Goal: Information Seeking & Learning: Learn about a topic

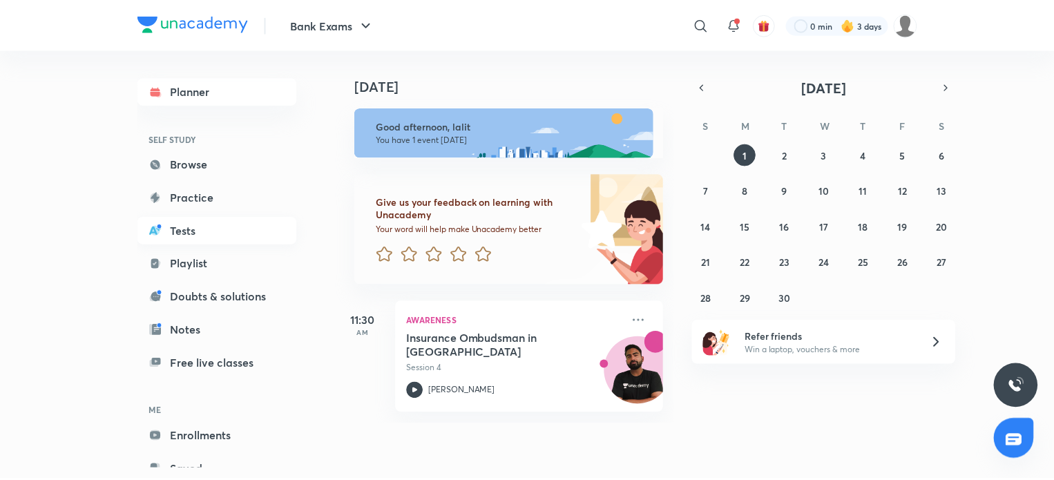
scroll to position [41, 0]
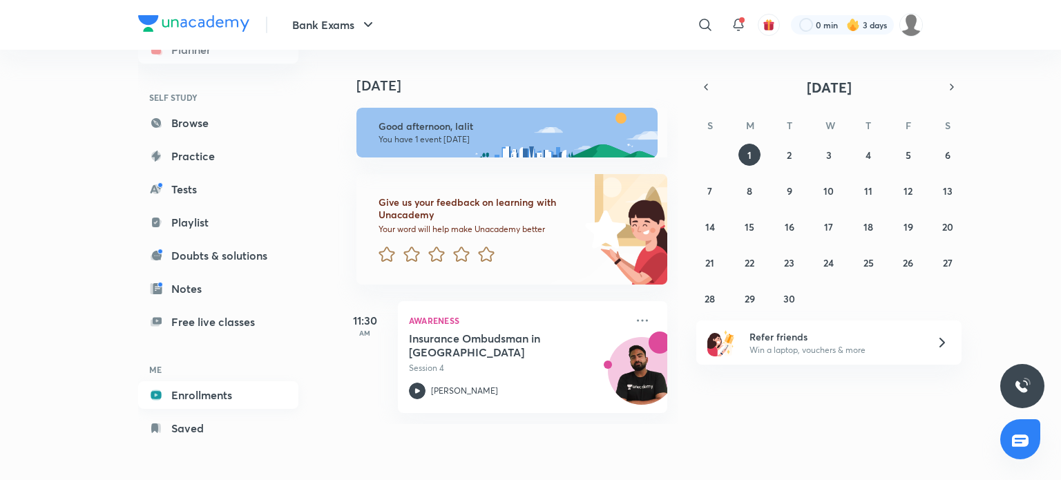
click at [218, 390] on link "Enrollments" at bounding box center [218, 395] width 160 height 28
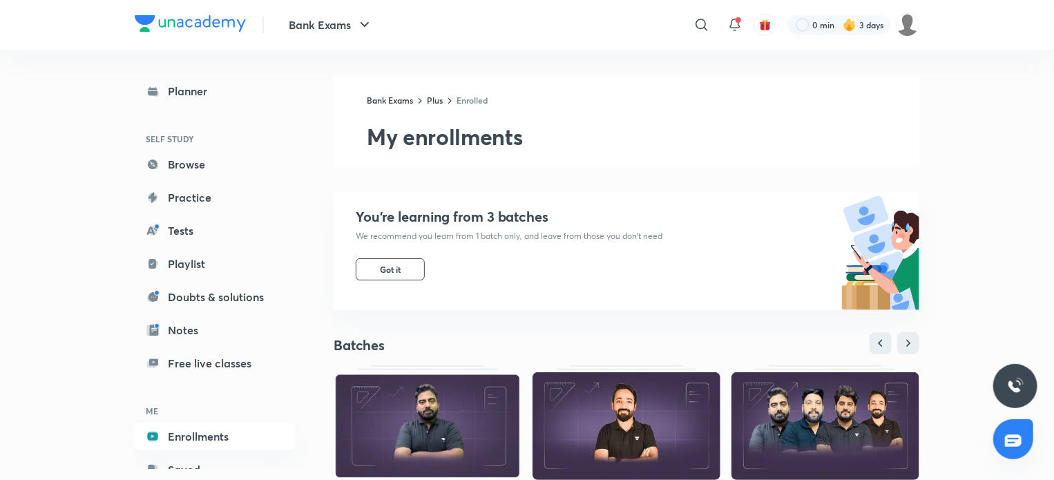
scroll to position [276, 0]
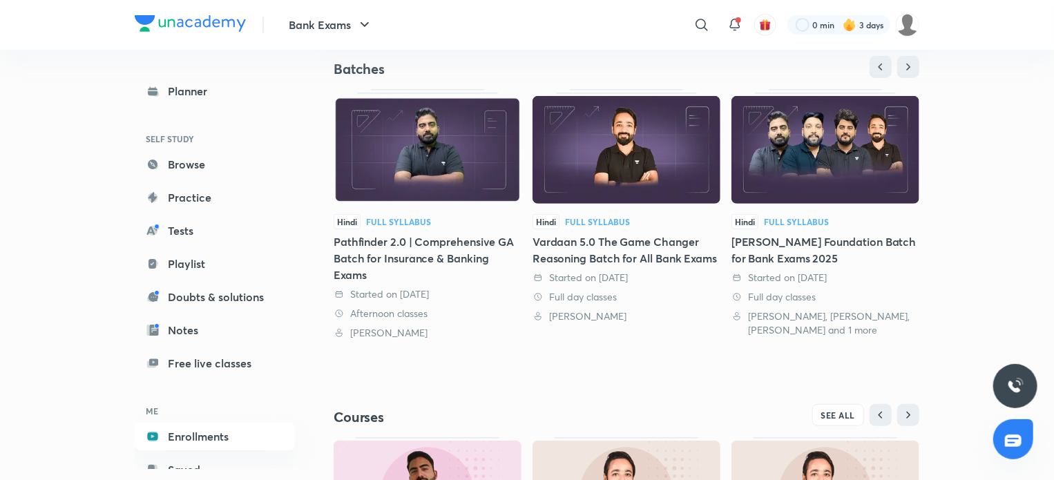
click at [434, 252] on div "Pathfinder 2.0 | Comprehensive GA Batch for Insurance & Banking Exams" at bounding box center [428, 258] width 188 height 50
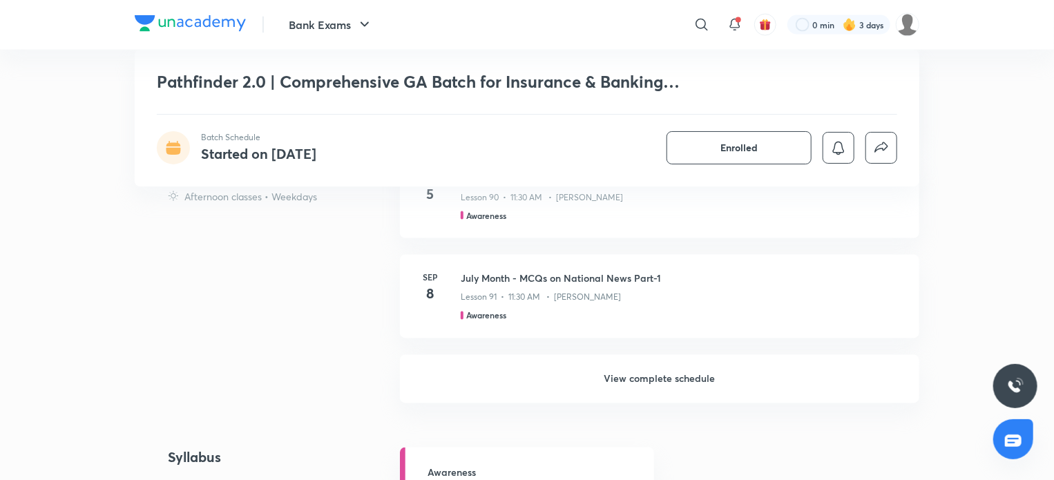
scroll to position [1146, 0]
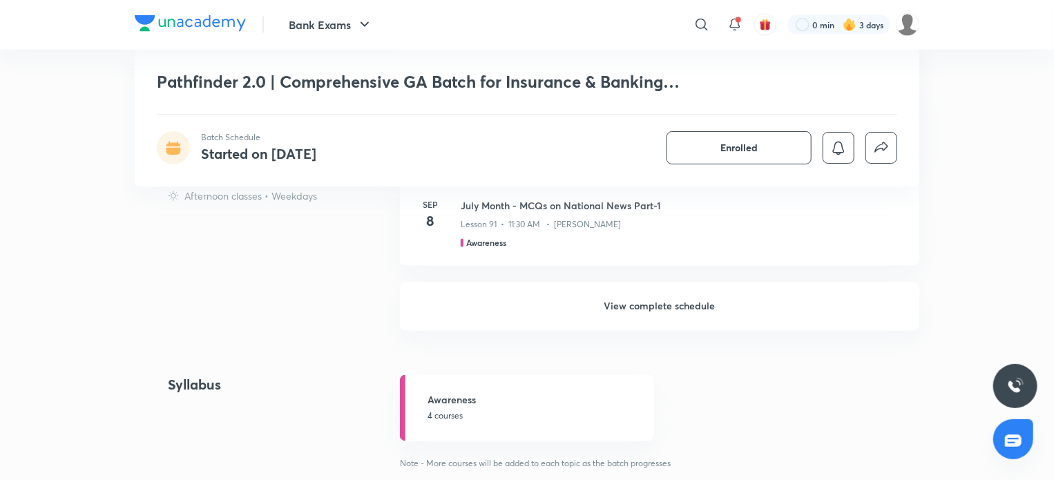
click at [669, 331] on h6 "View complete schedule" at bounding box center [659, 306] width 519 height 48
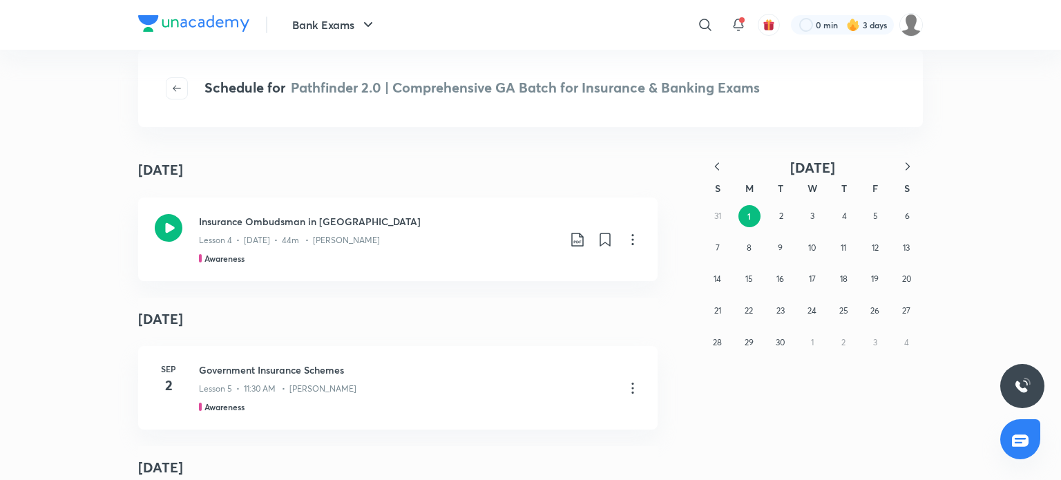
click at [896, 172] on button "button" at bounding box center [907, 167] width 30 height 17
click at [718, 165] on icon "button" at bounding box center [717, 167] width 14 height 14
click at [899, 167] on button "button" at bounding box center [907, 167] width 30 height 17
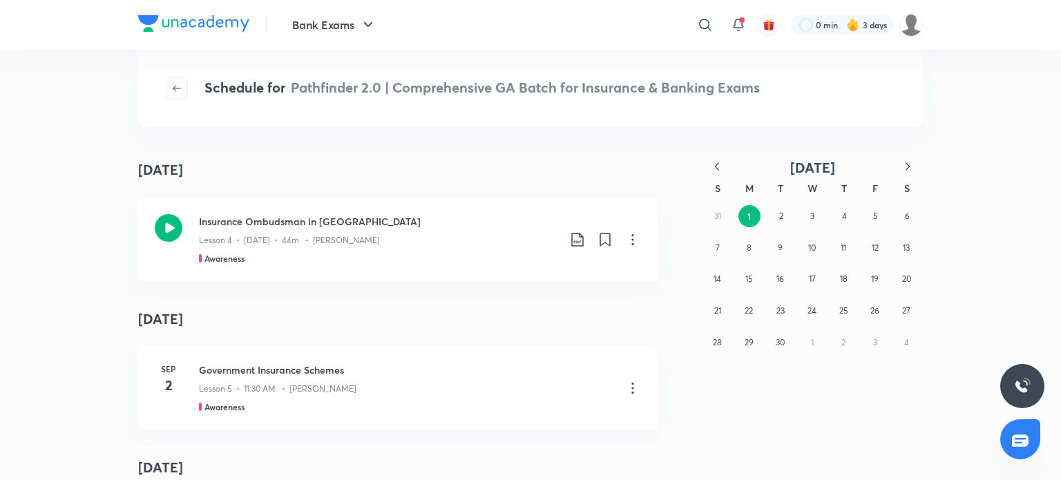
click at [899, 167] on button "button" at bounding box center [907, 167] width 30 height 17
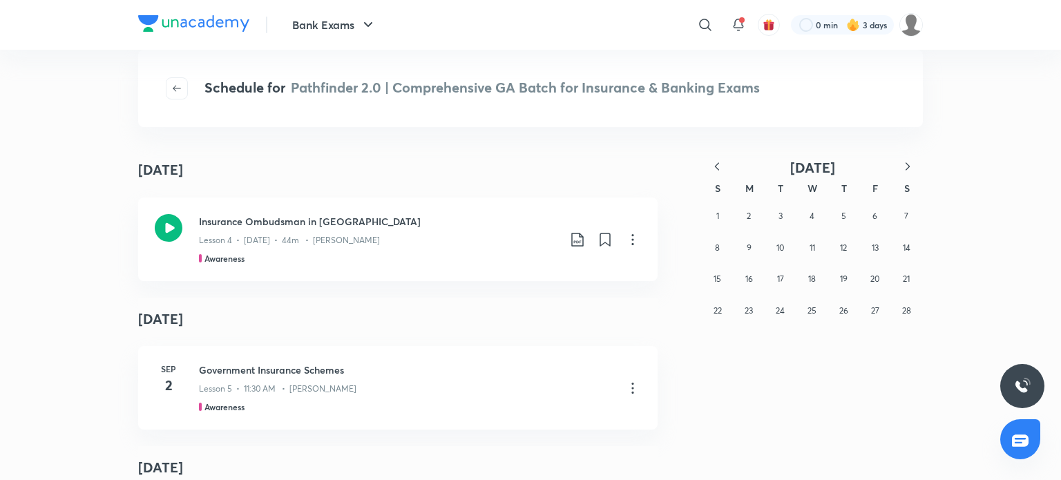
click at [899, 167] on button "button" at bounding box center [907, 167] width 30 height 17
click at [722, 165] on icon "button" at bounding box center [717, 167] width 14 height 14
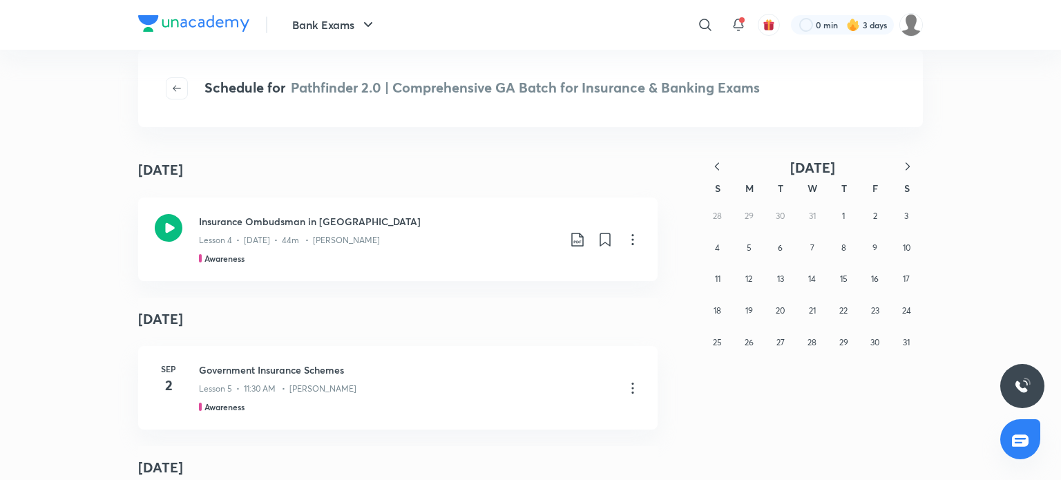
click at [722, 165] on icon "button" at bounding box center [717, 167] width 14 height 14
click at [724, 167] on button "button" at bounding box center [717, 167] width 30 height 17
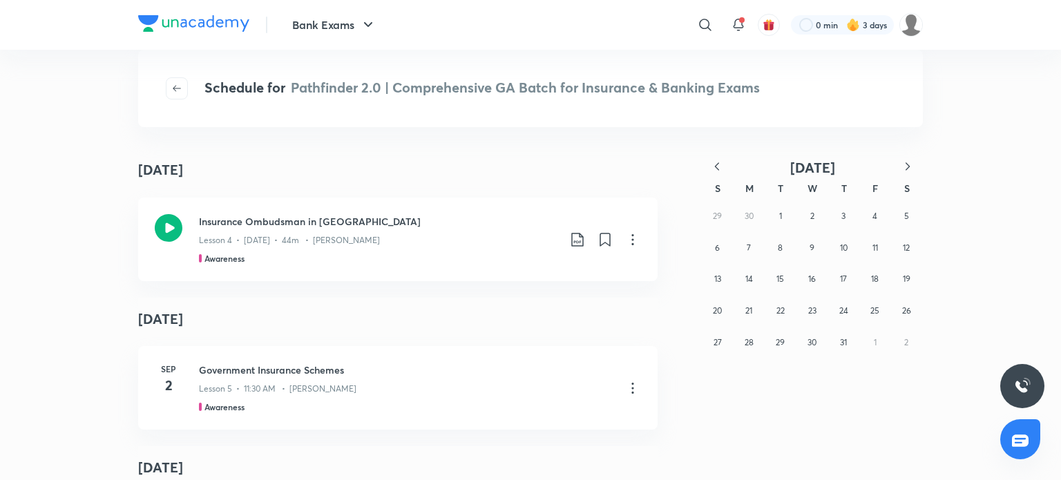
click at [715, 171] on icon "button" at bounding box center [717, 167] width 14 height 14
click at [815, 309] on abbr "25" at bounding box center [811, 310] width 9 height 10
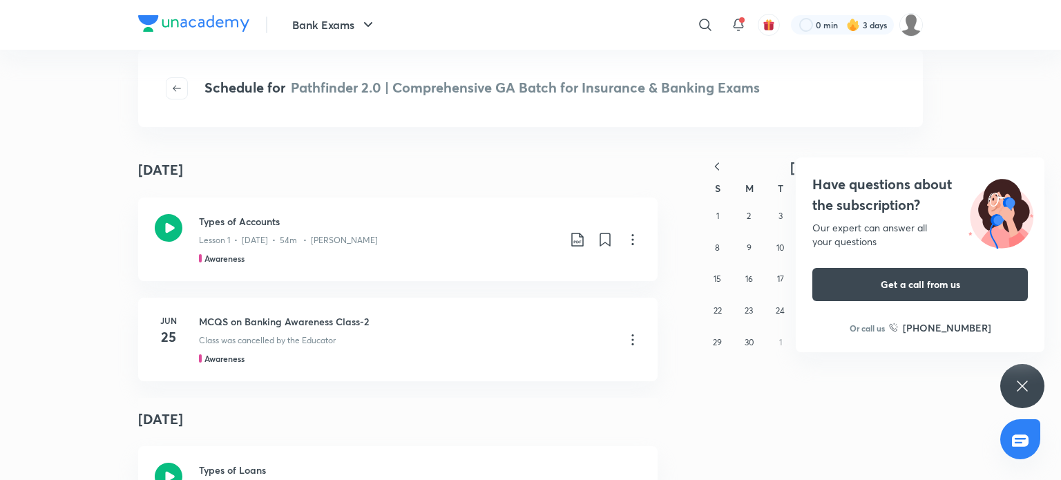
drag, startPoint x: 1017, startPoint y: 381, endPoint x: 1011, endPoint y: 372, distance: 10.5
click at [1017, 381] on icon at bounding box center [1022, 386] width 17 height 17
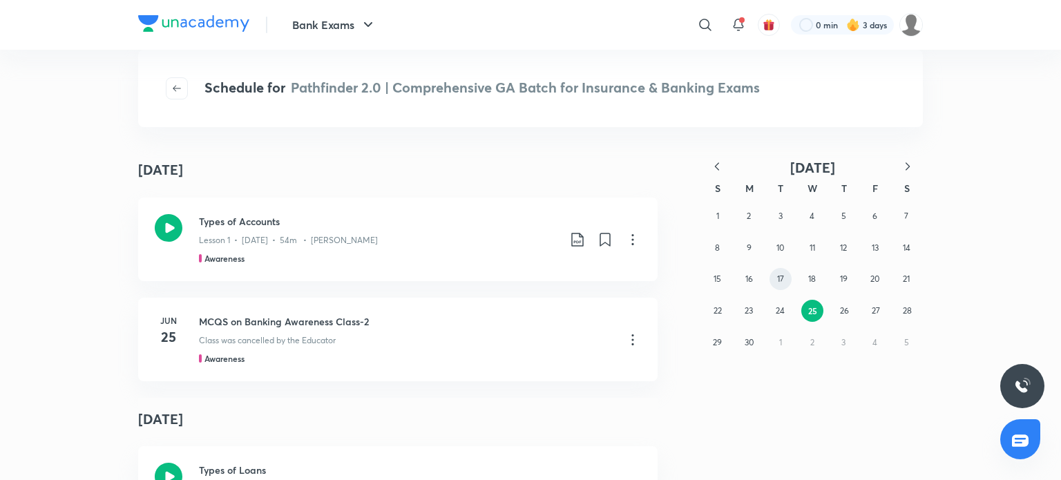
click at [778, 276] on abbr "17" at bounding box center [780, 278] width 7 height 10
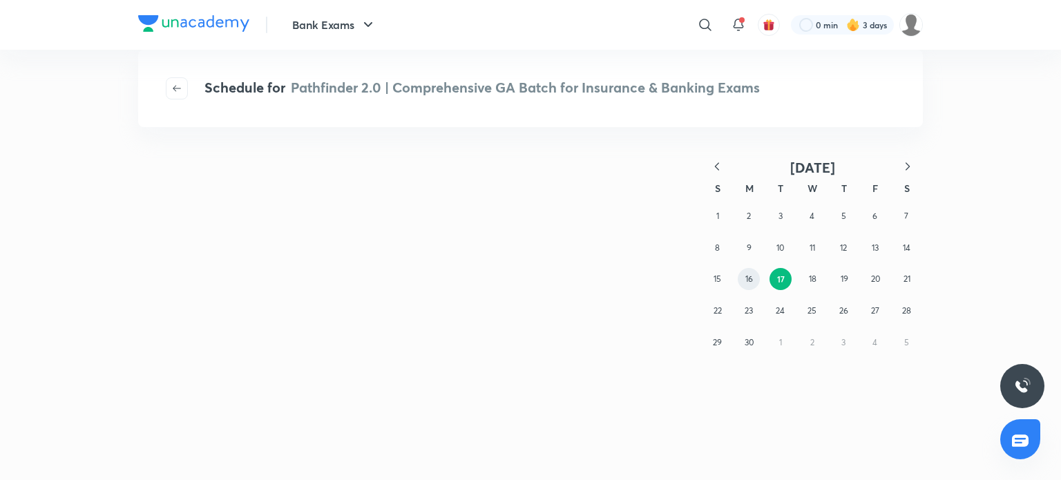
click at [754, 278] on button "16" at bounding box center [749, 279] width 22 height 22
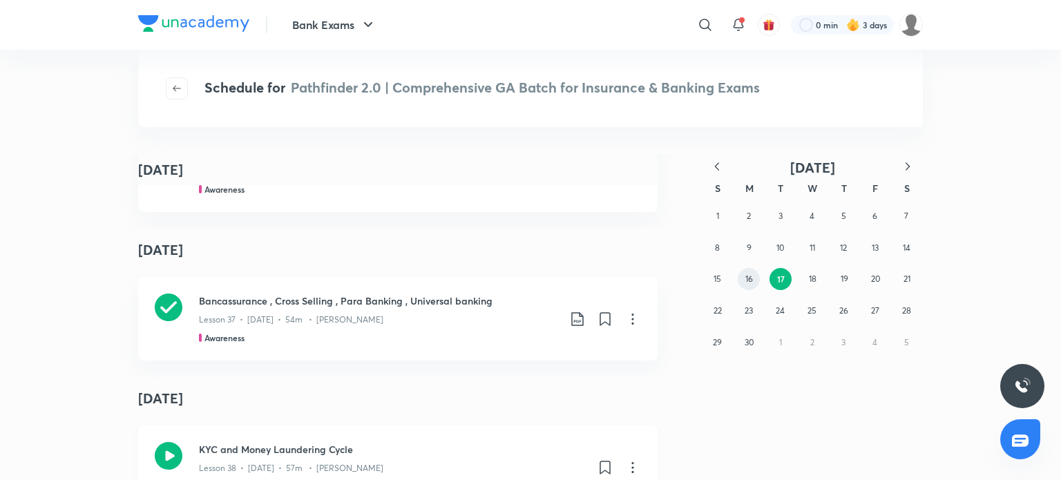
scroll to position [4622, 0]
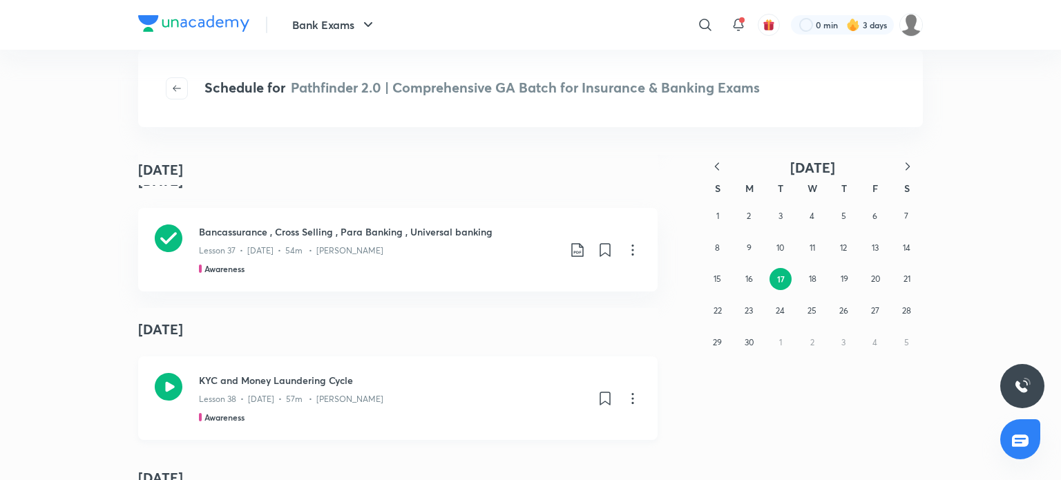
click at [157, 398] on icon at bounding box center [169, 387] width 28 height 28
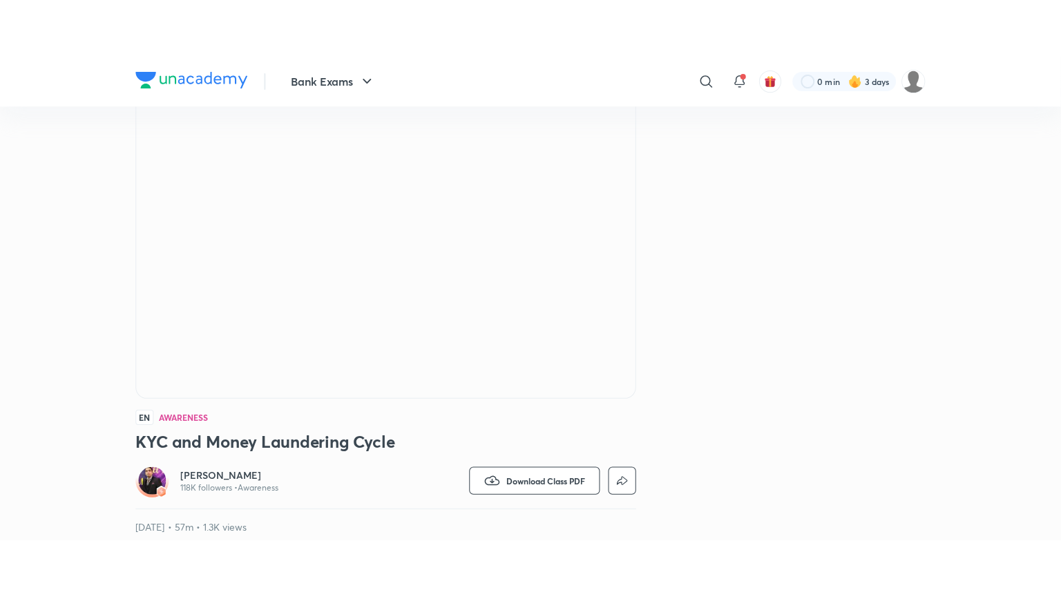
scroll to position [69, 0]
